Goal: Task Accomplishment & Management: Use online tool/utility

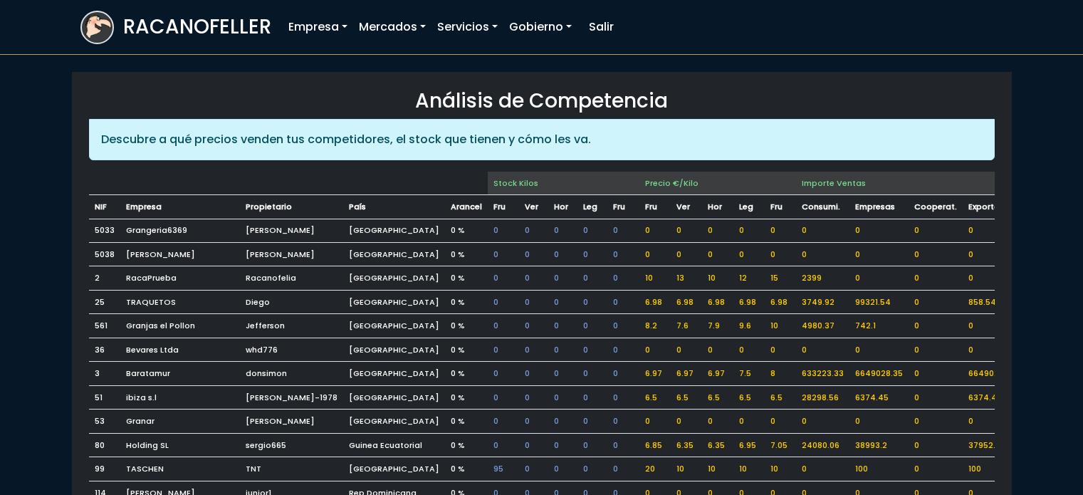
scroll to position [1259, 0]
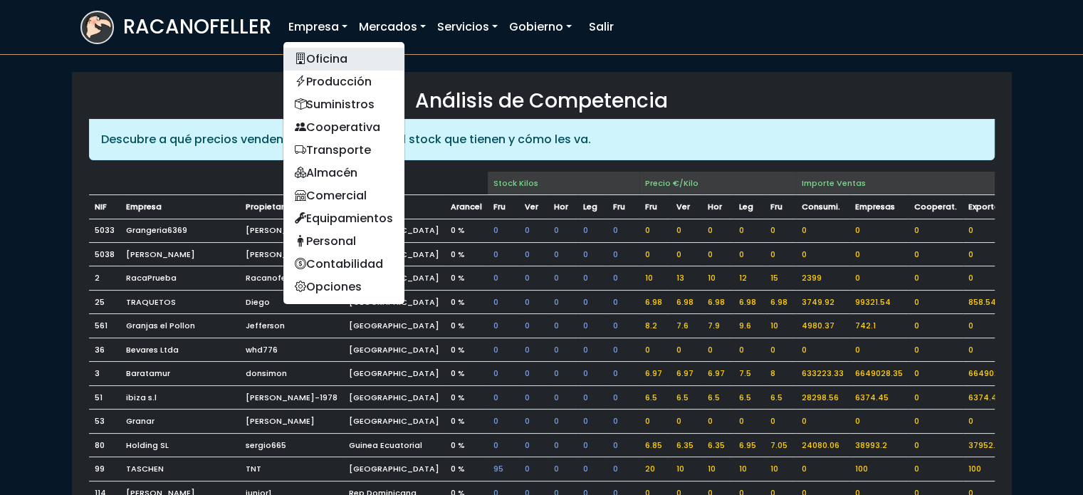
click at [334, 53] on link "Oficina" at bounding box center [344, 59] width 121 height 23
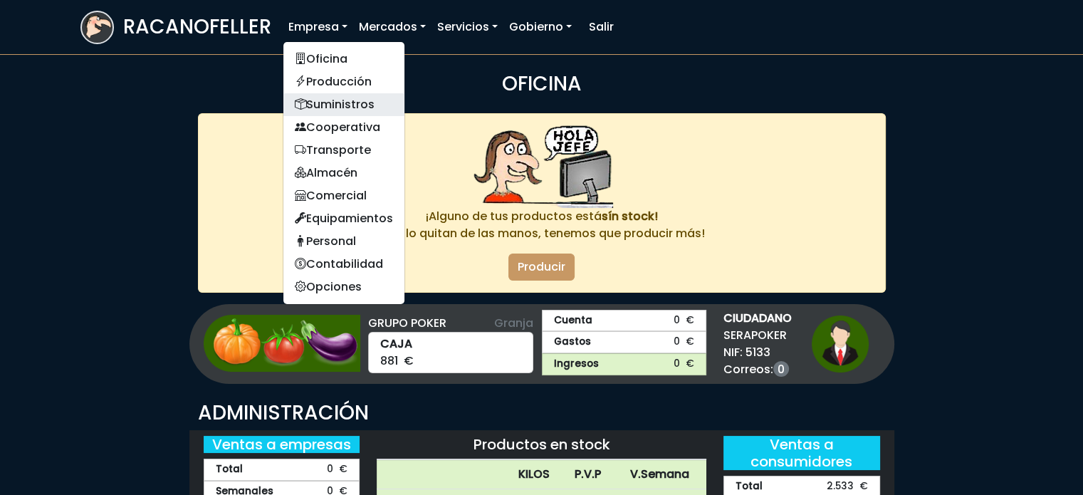
click at [332, 109] on link "Suministros" at bounding box center [344, 104] width 121 height 23
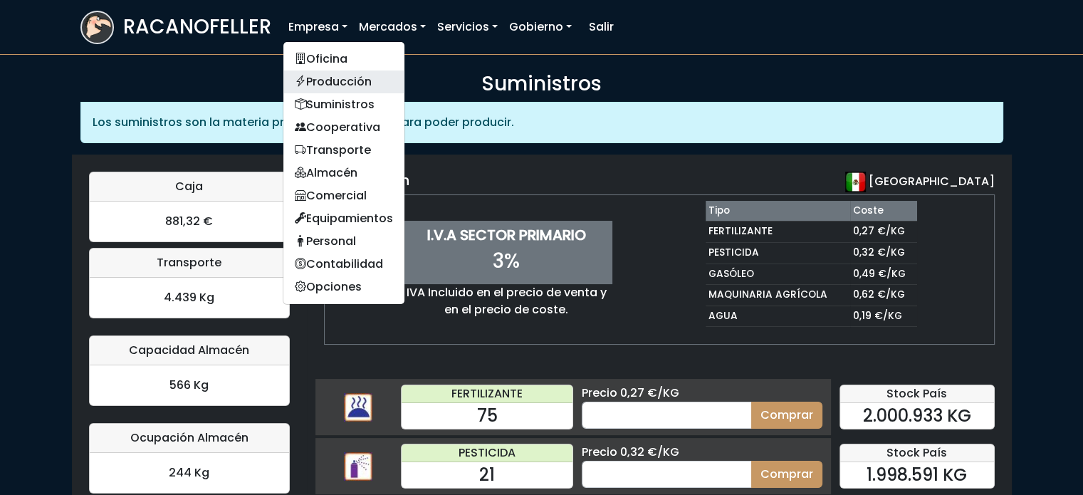
click at [318, 81] on link "Producción" at bounding box center [344, 82] width 121 height 23
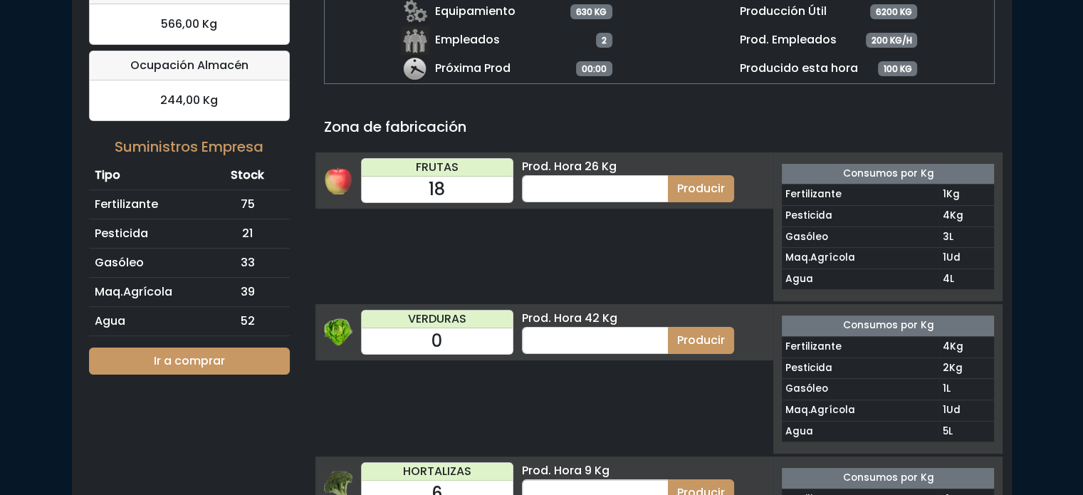
scroll to position [256, 0]
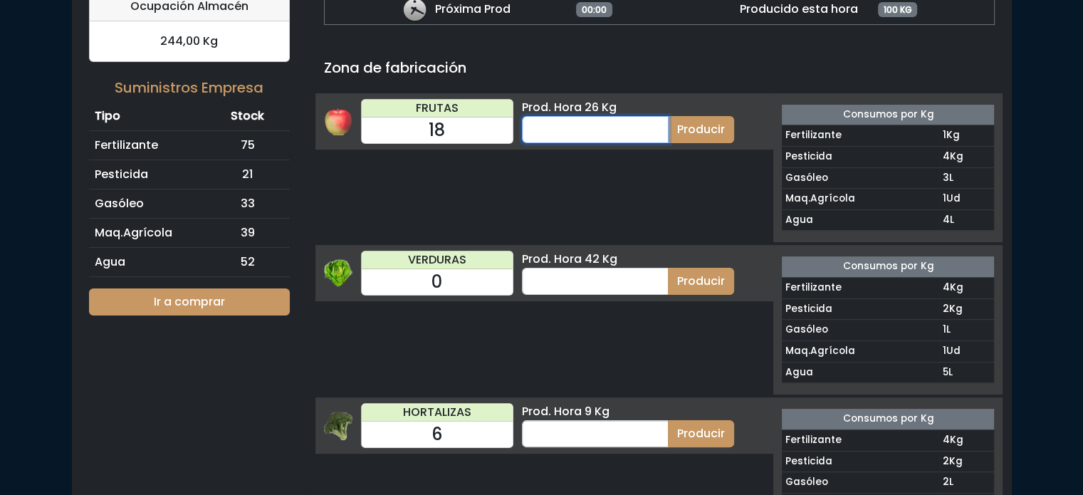
click at [541, 122] on input "number" at bounding box center [595, 129] width 147 height 27
click at [551, 282] on input "number" at bounding box center [595, 281] width 147 height 27
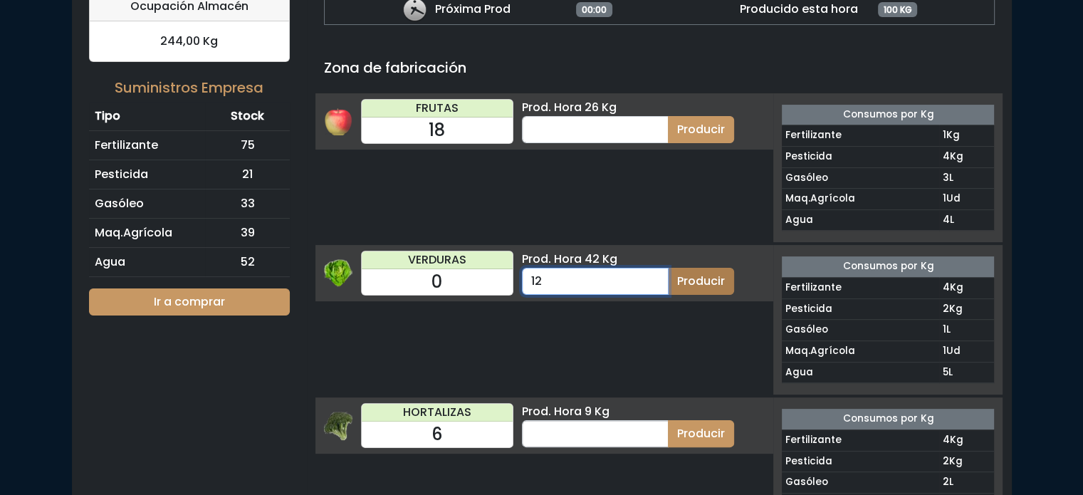
type input "12"
click at [697, 276] on button "Producir" at bounding box center [701, 281] width 66 height 27
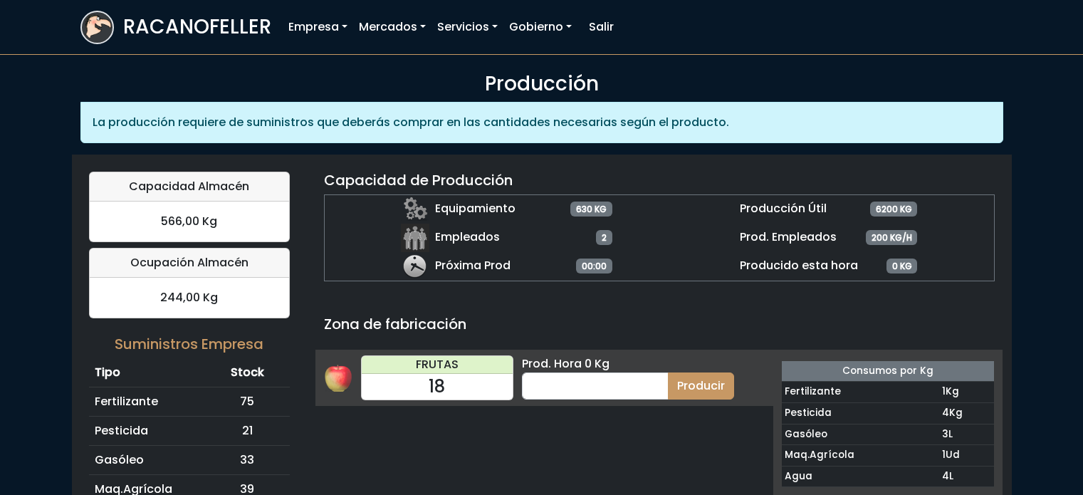
scroll to position [250, 0]
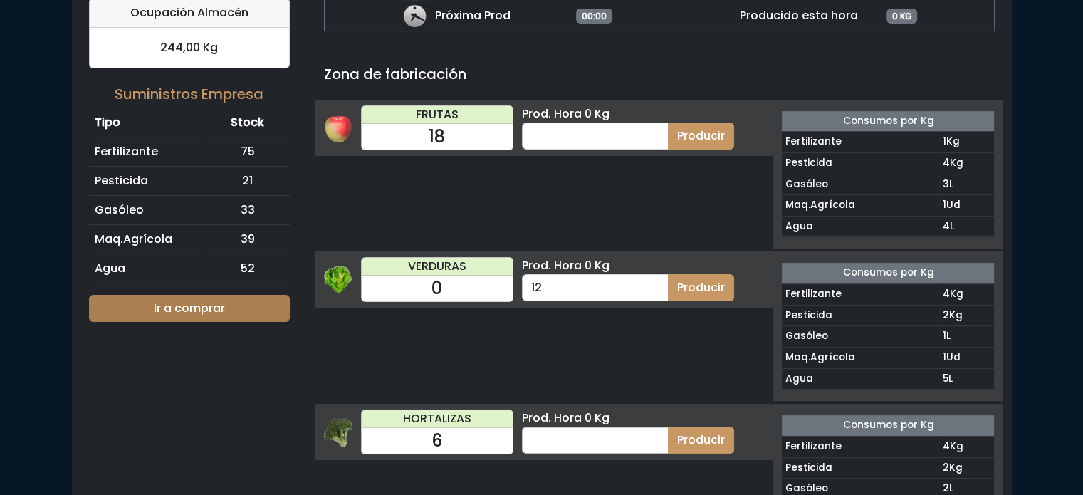
click at [184, 306] on link "Ir a comprar" at bounding box center [189, 308] width 201 height 27
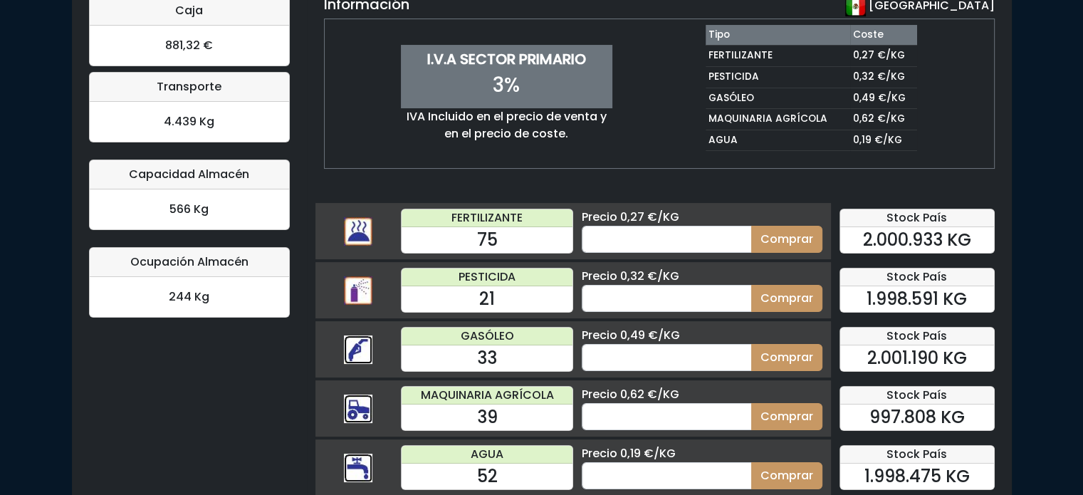
scroll to position [193, 0]
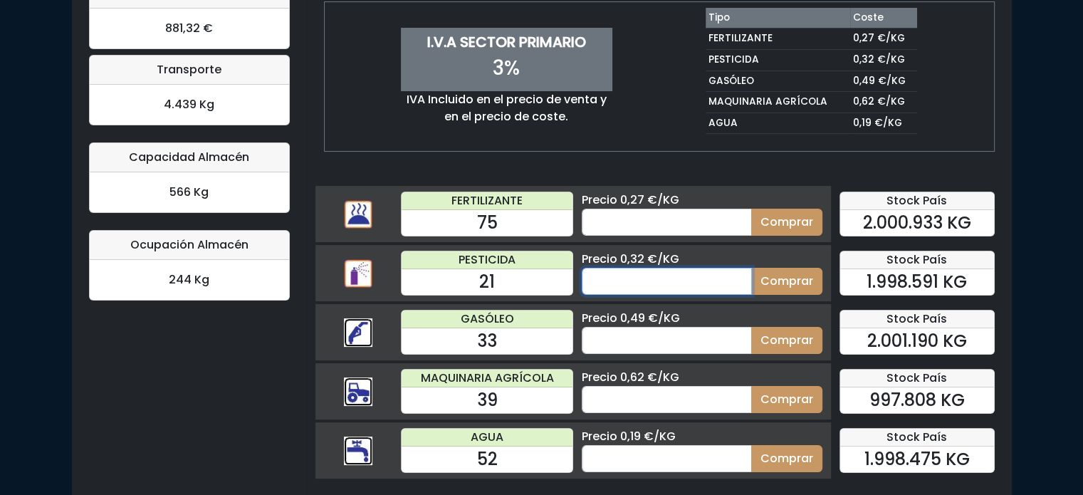
click at [598, 282] on input "number" at bounding box center [667, 281] width 170 height 27
type input "55"
click at [792, 282] on button "Comprar" at bounding box center [786, 281] width 71 height 27
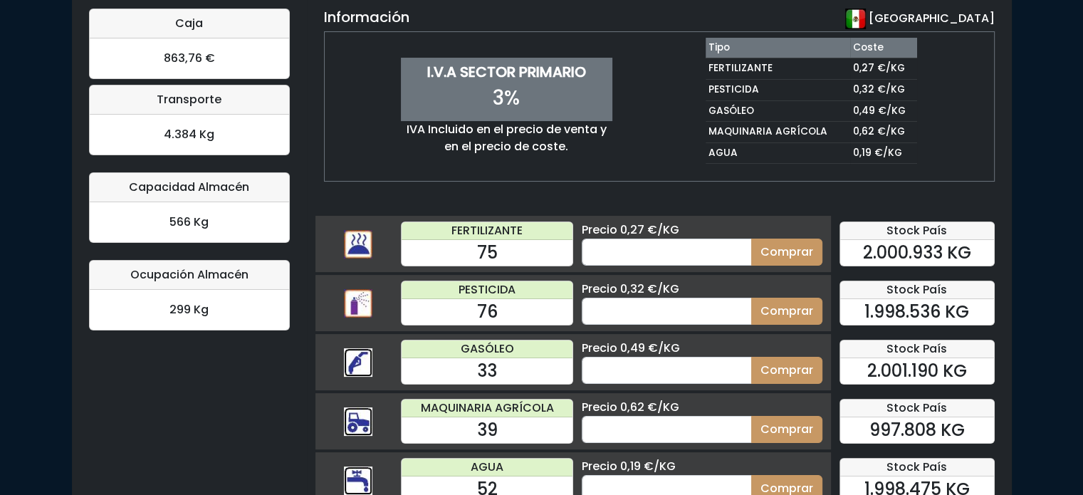
scroll to position [193, 0]
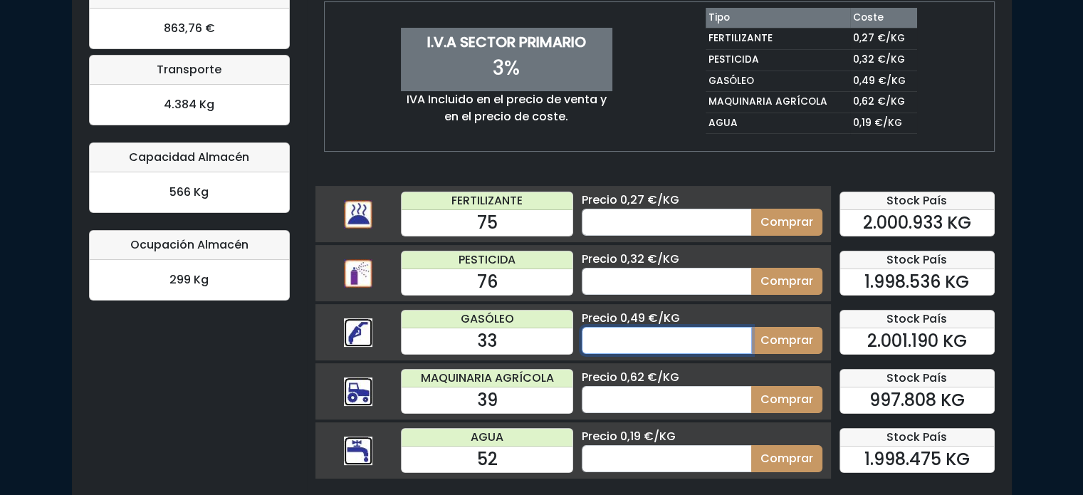
click at [605, 338] on input "number" at bounding box center [667, 340] width 170 height 27
type input "55"
click at [781, 338] on button "Comprar" at bounding box center [786, 340] width 71 height 27
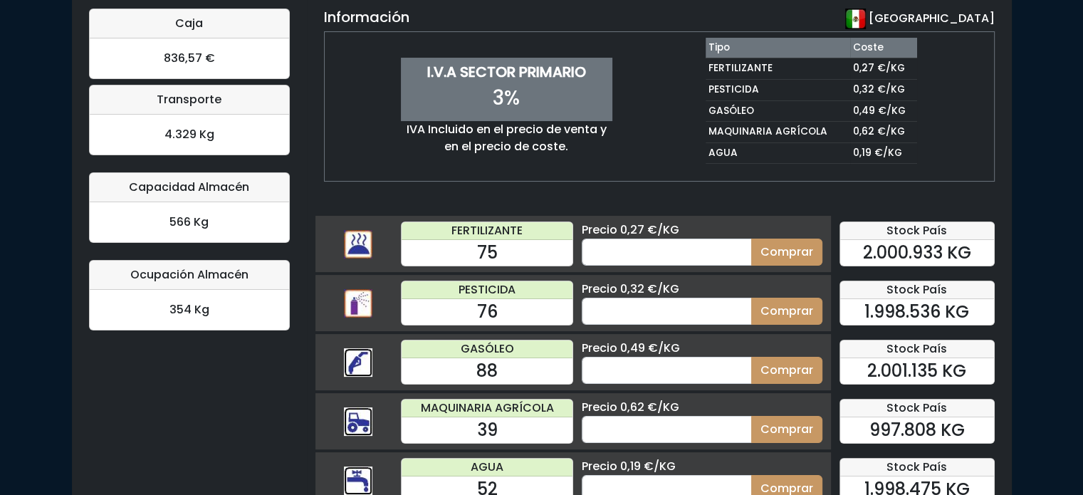
scroll to position [193, 0]
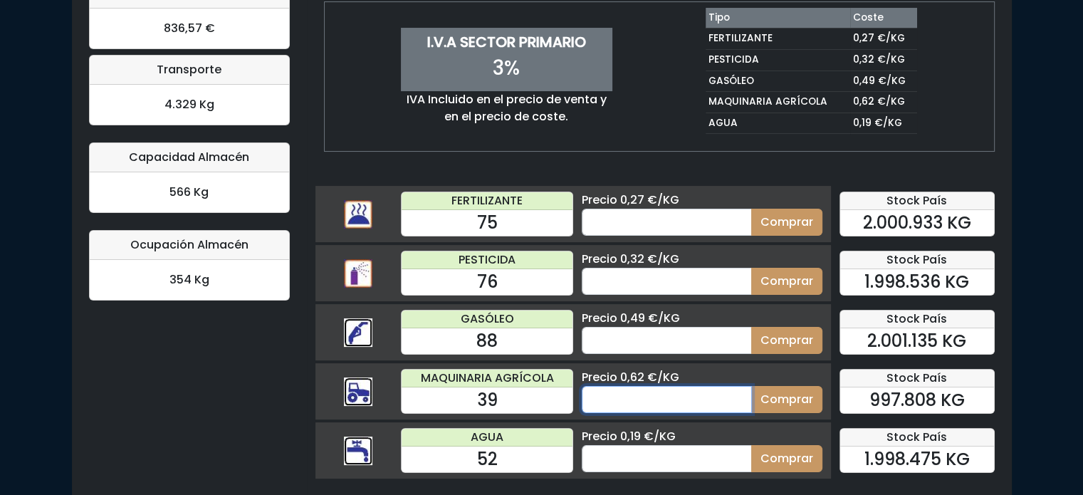
click at [615, 397] on input "number" at bounding box center [667, 399] width 170 height 27
type input "55"
click at [781, 397] on button "Comprar" at bounding box center [786, 399] width 71 height 27
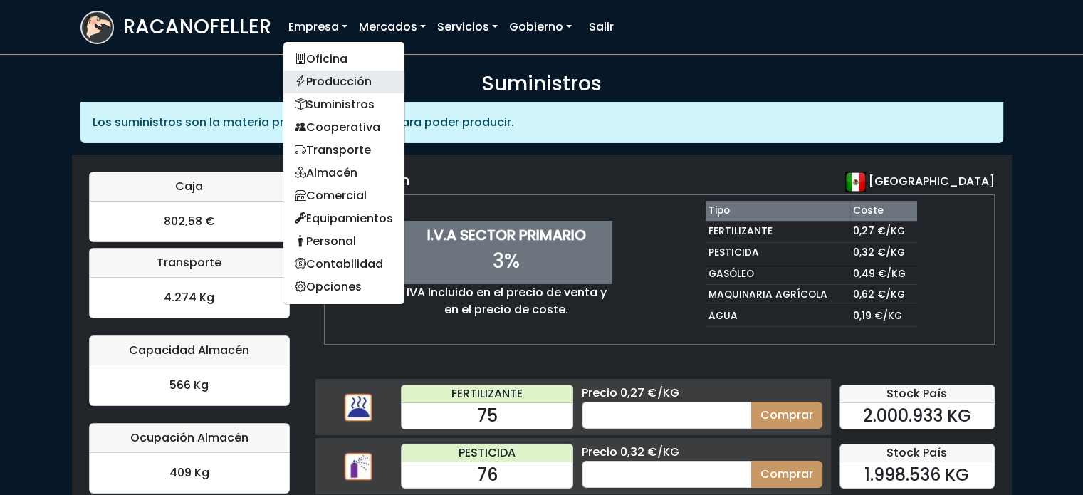
click at [325, 80] on link "Producción" at bounding box center [344, 82] width 121 height 23
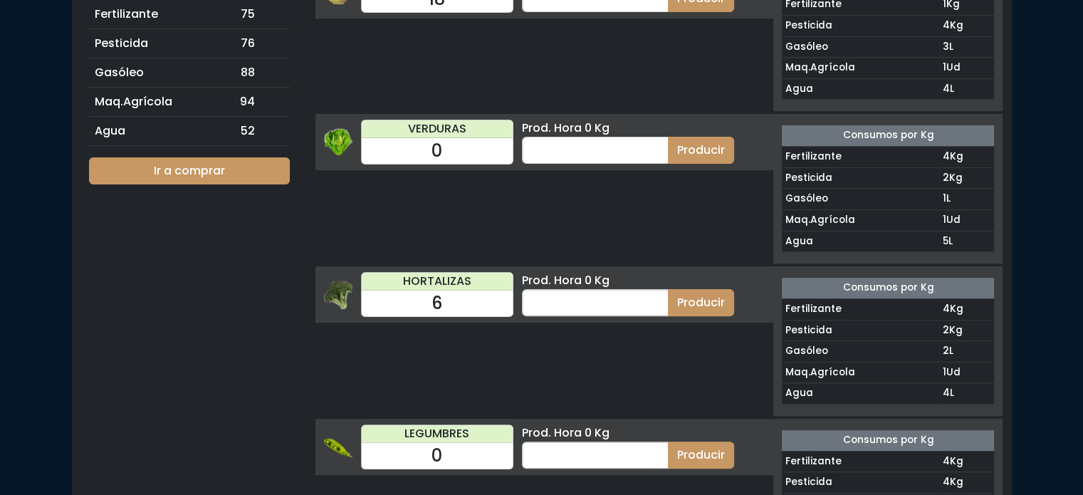
scroll to position [399, 0]
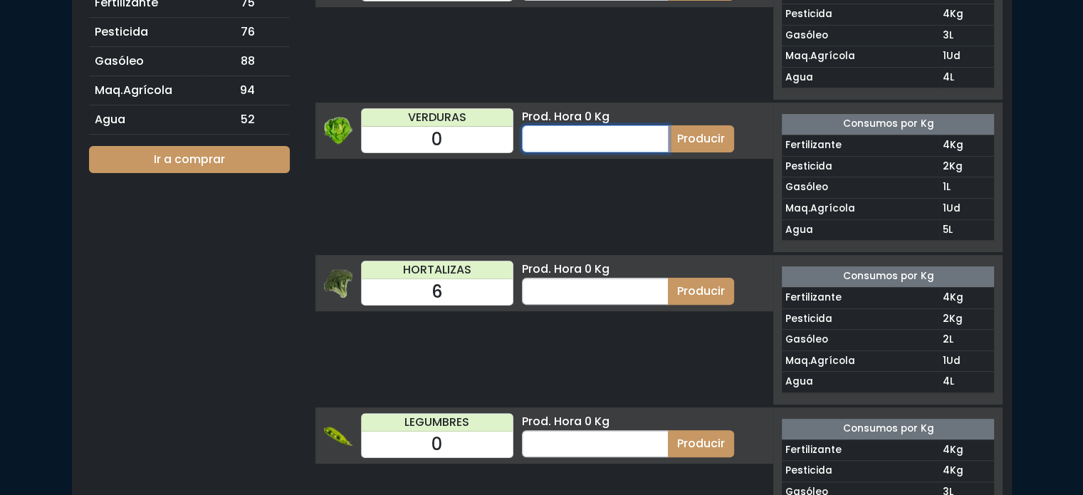
click at [553, 137] on input "number" at bounding box center [595, 138] width 147 height 27
type input "11"
click at [691, 129] on button "Producir" at bounding box center [701, 138] width 66 height 27
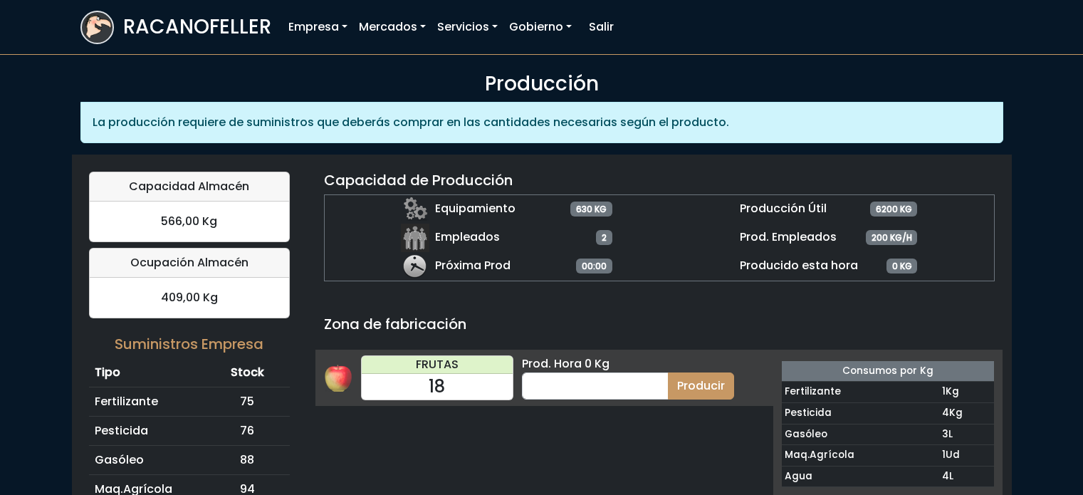
scroll to position [399, 0]
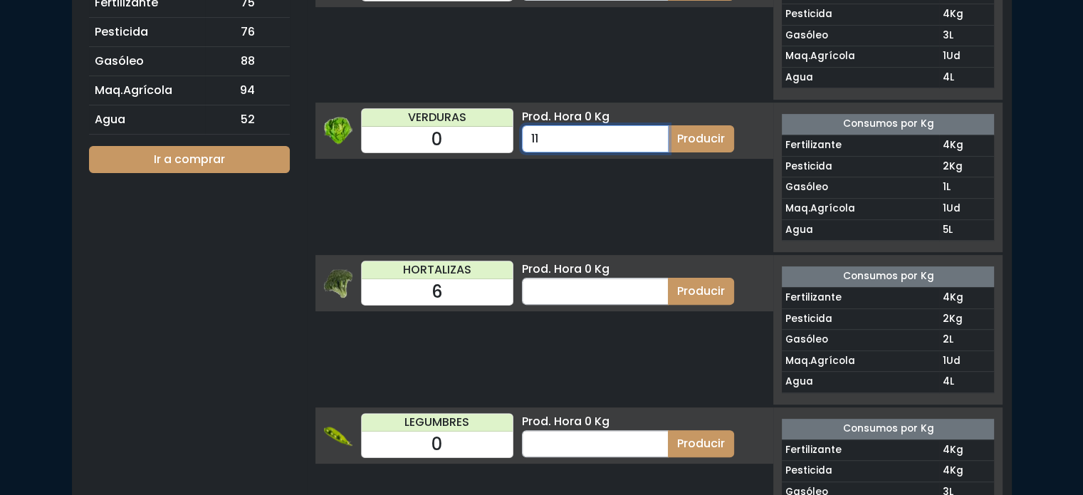
click at [553, 146] on input "11" at bounding box center [595, 138] width 147 height 27
type input "1"
type input "10"
click at [693, 132] on button "Producir" at bounding box center [701, 138] width 66 height 27
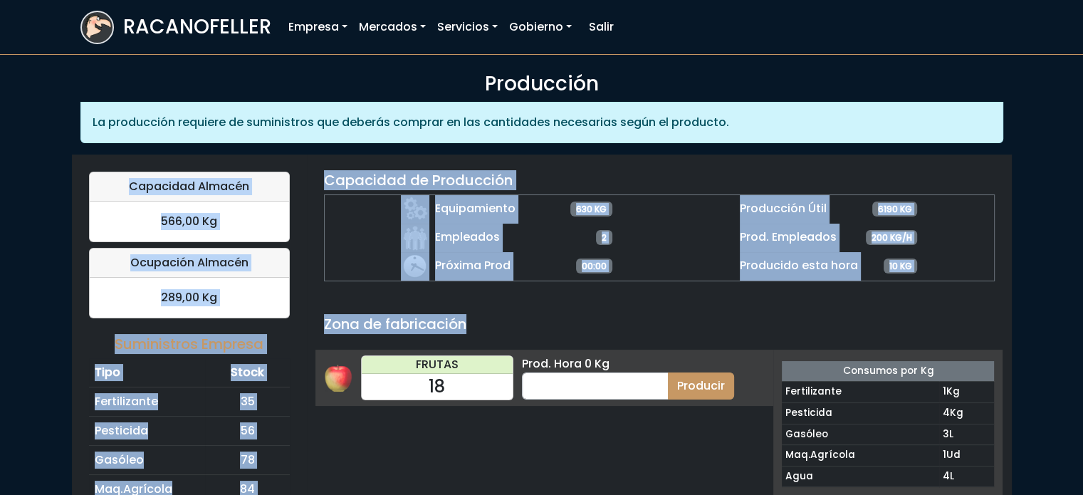
drag, startPoint x: 0, startPoint y: 0, endPoint x: 667, endPoint y: 321, distance: 739.8
click at [667, 321] on h5 "Zona de fabricación" at bounding box center [659, 324] width 671 height 17
